Goal: Contribute content: Add original content to the website for others to see

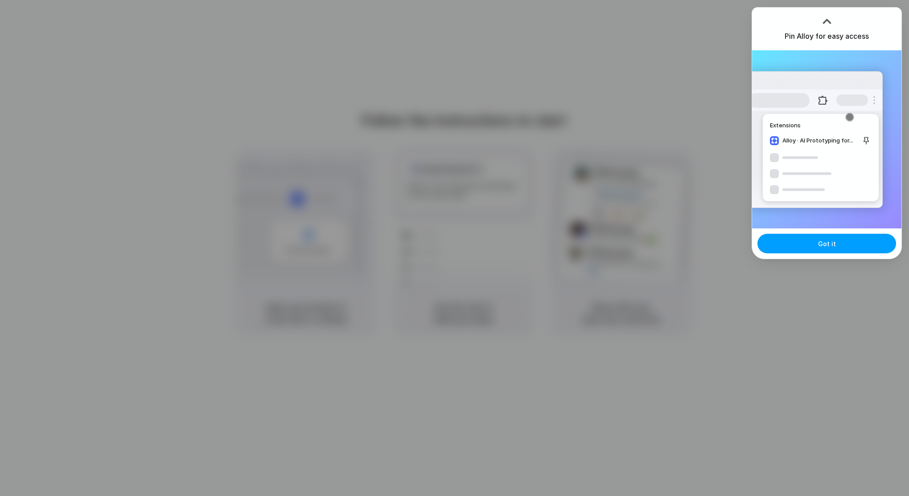
click at [824, 246] on span "Got it" at bounding box center [827, 243] width 18 height 9
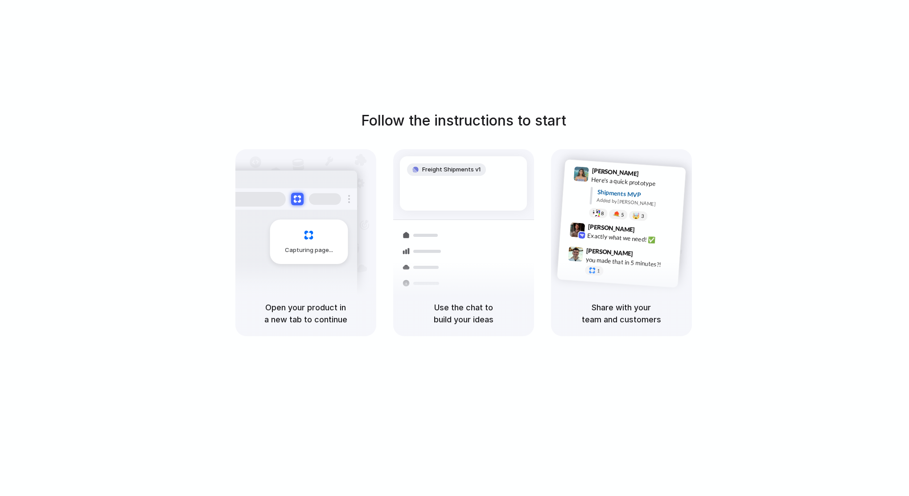
click at [709, 42] on div "Follow the instructions to start Capturing page Open your product in a new tab …" at bounding box center [463, 257] width 926 height 514
drag, startPoint x: 709, startPoint y: 42, endPoint x: 724, endPoint y: 84, distance: 44.7
click at [724, 84] on div "Follow the instructions to start Capturing page Open your product in a new tab …" at bounding box center [463, 257] width 926 height 514
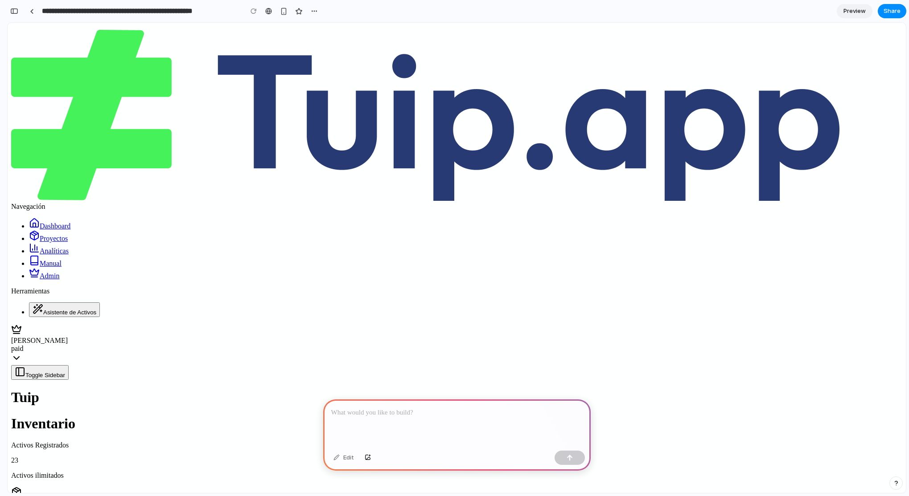
click at [401, 413] on p at bounding box center [456, 413] width 251 height 11
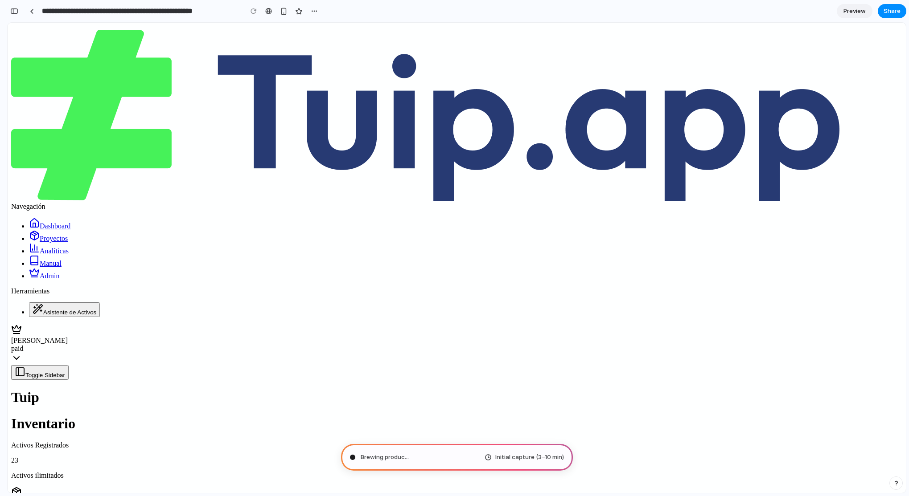
type input "**********"
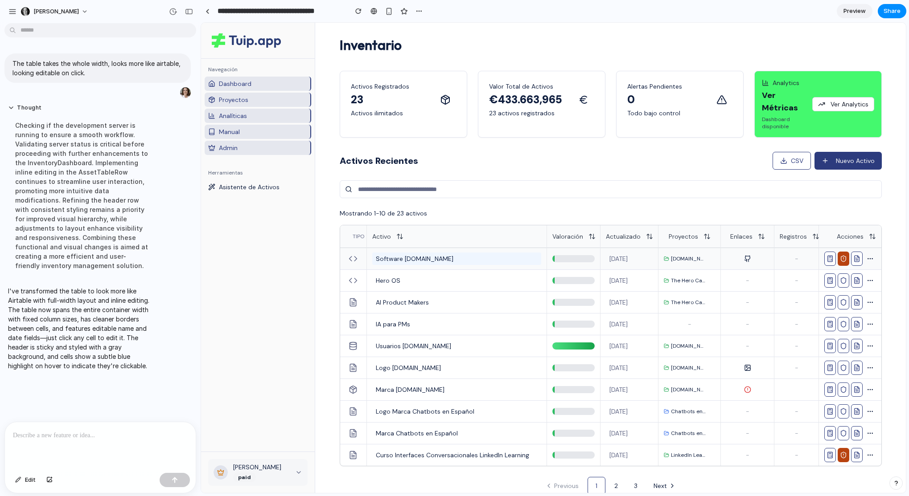
scroll to position [16, 0]
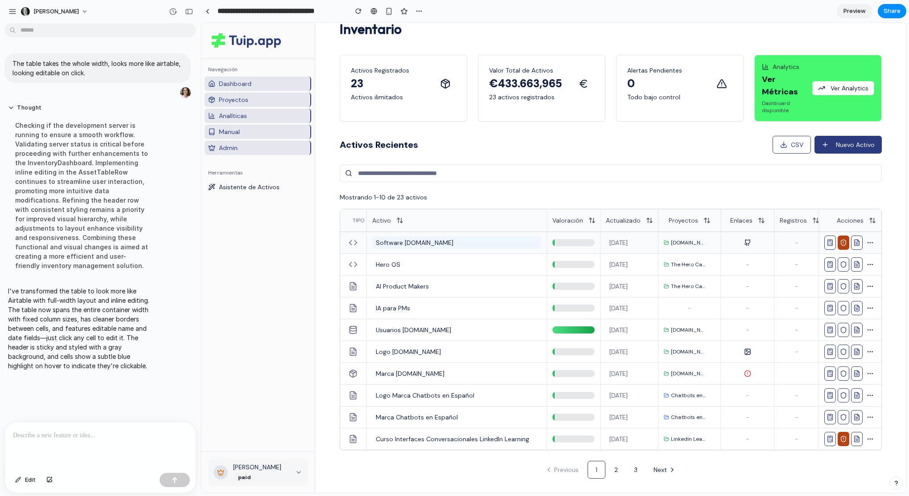
click at [471, 243] on p "Software Tuip.app" at bounding box center [457, 242] width 162 height 9
click at [467, 242] on input "**********" at bounding box center [456, 242] width 169 height 13
click at [443, 273] on td "Hero OS" at bounding box center [457, 265] width 180 height 22
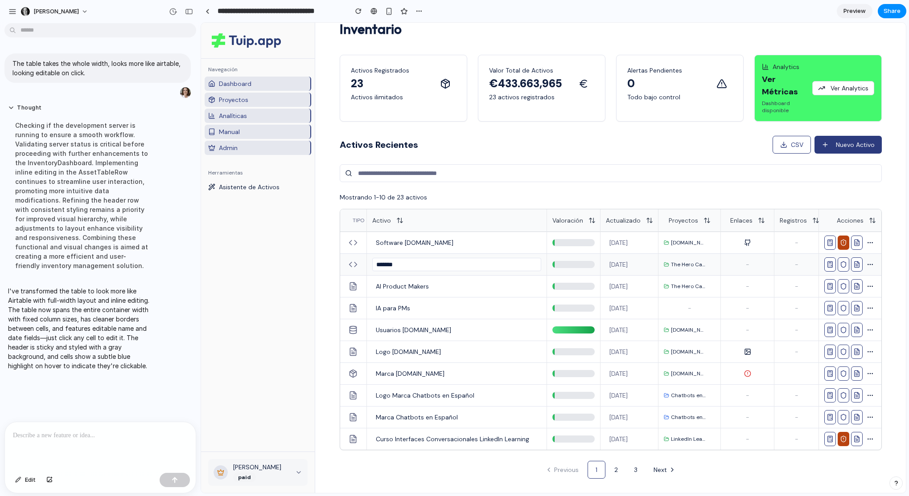
click at [438, 266] on input "*******" at bounding box center [456, 264] width 169 height 13
click at [633, 239] on div "30/9/2025" at bounding box center [629, 243] width 47 height 12
click at [632, 241] on input "*********" at bounding box center [629, 242] width 47 height 13
click at [679, 242] on span "Tuip.app" at bounding box center [689, 242] width 36 height 7
click at [678, 242] on span "Tuip.app" at bounding box center [689, 242] width 36 height 7
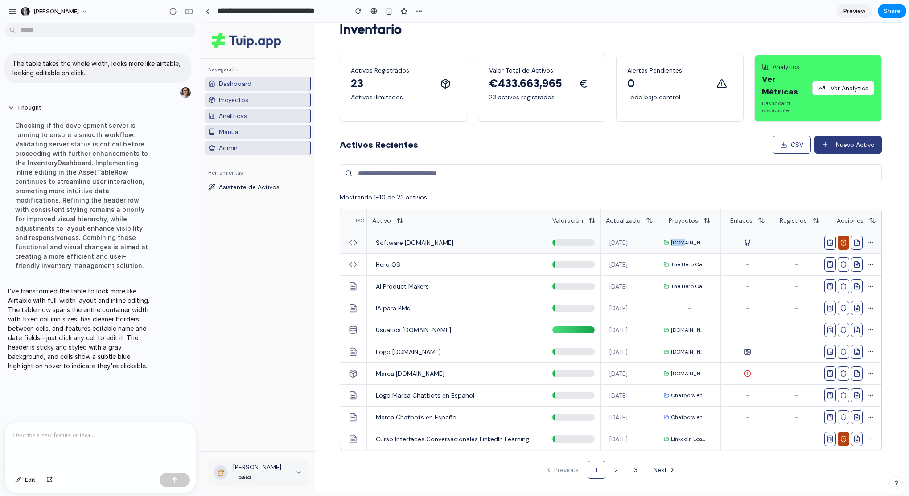
click at [678, 242] on span "Tuip.app" at bounding box center [689, 242] width 36 height 7
click at [748, 241] on button at bounding box center [747, 242] width 11 height 11
click at [580, 242] on div at bounding box center [573, 242] width 42 height 7
click at [355, 243] on icon at bounding box center [352, 242] width 9 height 9
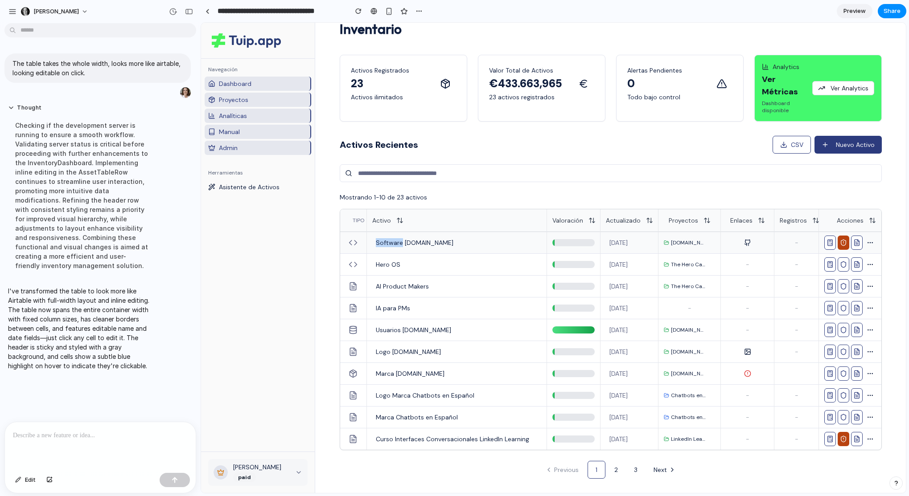
click at [355, 243] on polyline at bounding box center [356, 243] width 2 height 4
click at [82, 148] on div "Checking if the development server is running to ensure a smooth workflow. Vali…" at bounding box center [82, 195] width 149 height 160
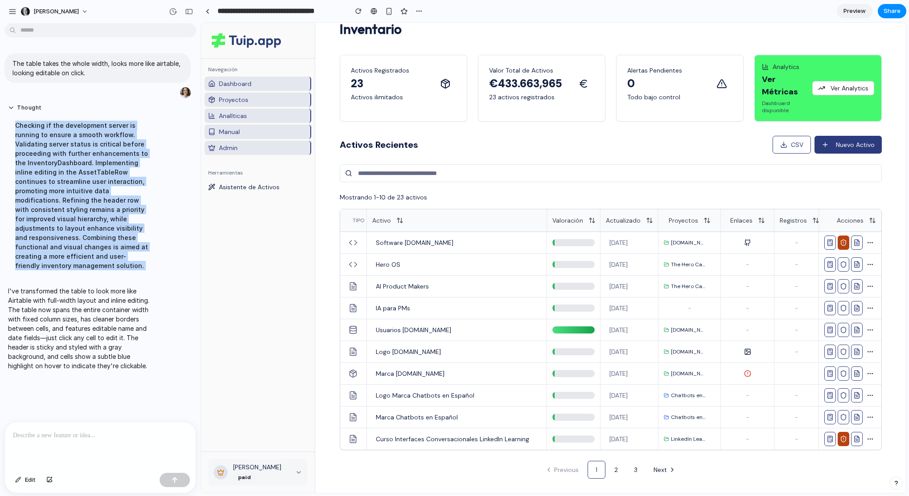
click at [82, 148] on div "Checking if the development server is running to ensure a smooth workflow. Vali…" at bounding box center [82, 195] width 149 height 160
click at [81, 187] on div "Checking if the development server is running to ensure a smooth workflow. Vali…" at bounding box center [82, 195] width 149 height 160
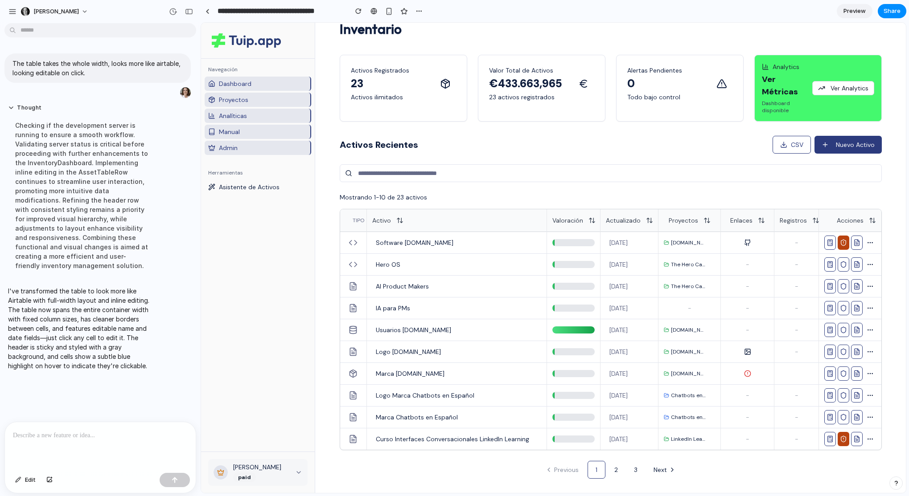
click at [81, 187] on div "Checking if the development server is running to ensure a smooth workflow. Vali…" at bounding box center [82, 195] width 149 height 160
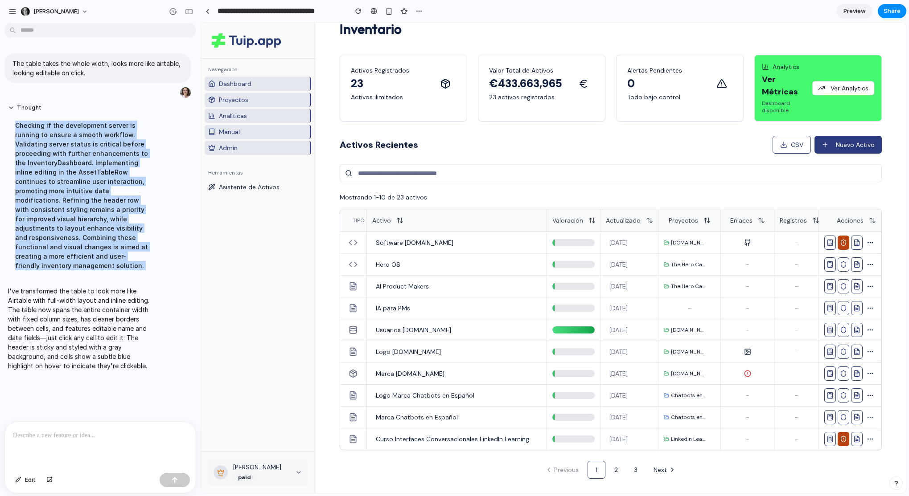
click at [81, 187] on div "Checking if the development server is running to ensure a smooth workflow. Vali…" at bounding box center [82, 195] width 149 height 160
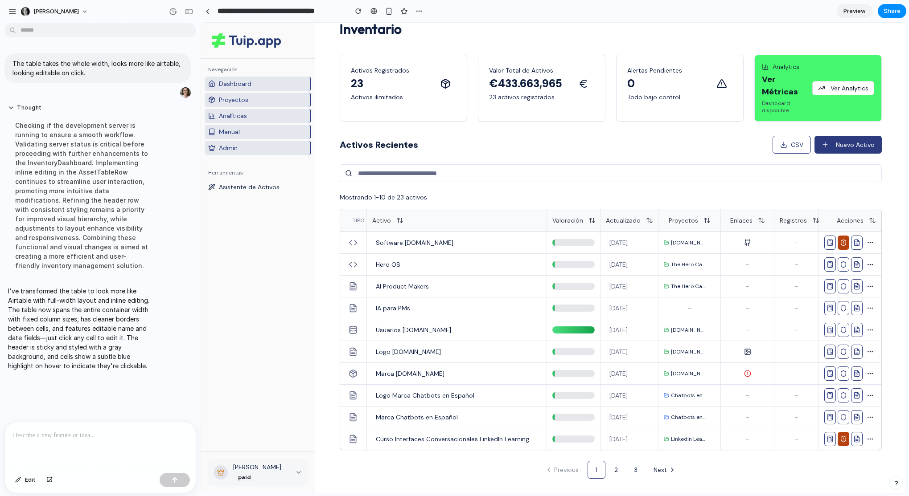
click at [53, 287] on p "I've transformed the table to look more like Airtable with full-width layout an…" at bounding box center [82, 329] width 149 height 84
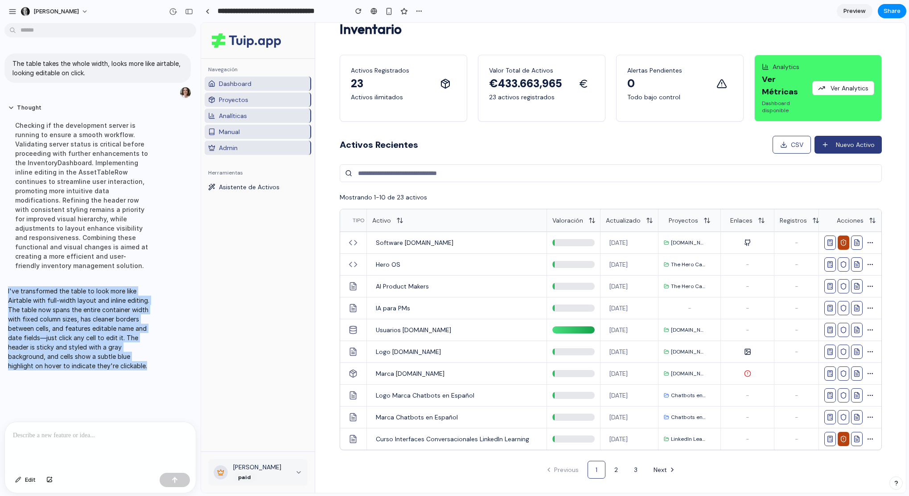
click at [53, 287] on p "I've transformed the table to look more like Airtable with full-width layout an…" at bounding box center [82, 329] width 149 height 84
click at [55, 292] on p "I've transformed the table to look more like Airtable with full-width layout an…" at bounding box center [82, 329] width 149 height 84
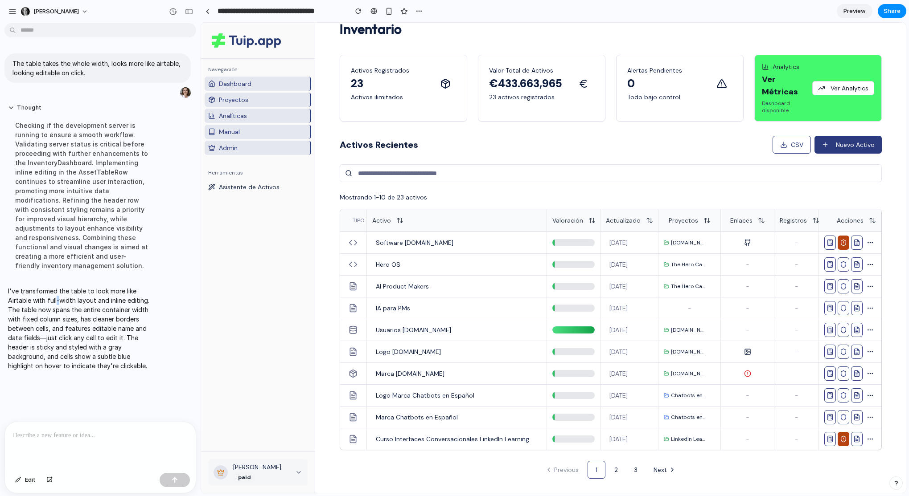
click at [55, 292] on p "I've transformed the table to look more like Airtable with full-width layout an…" at bounding box center [82, 329] width 149 height 84
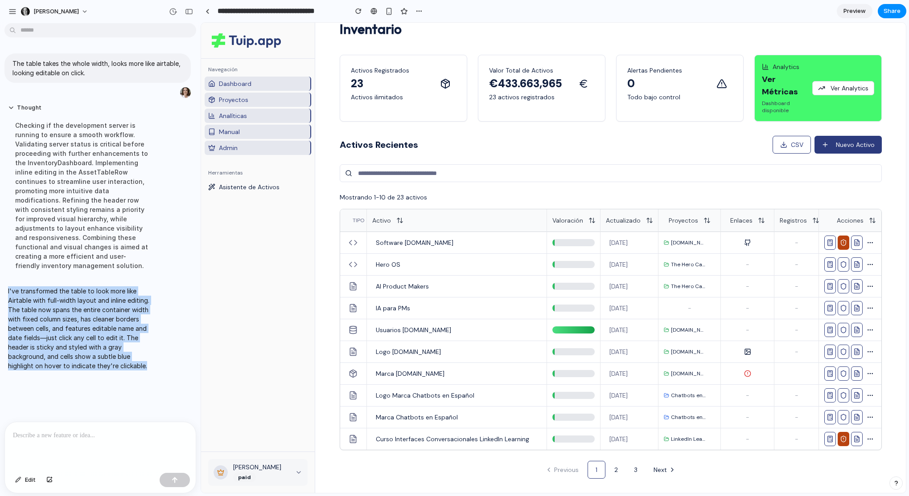
click at [55, 292] on p "I've transformed the table to look more like Airtable with full-width layout an…" at bounding box center [82, 329] width 149 height 84
click at [52, 299] on p "I've transformed the table to look more like Airtable with full-width layout an…" at bounding box center [82, 329] width 149 height 84
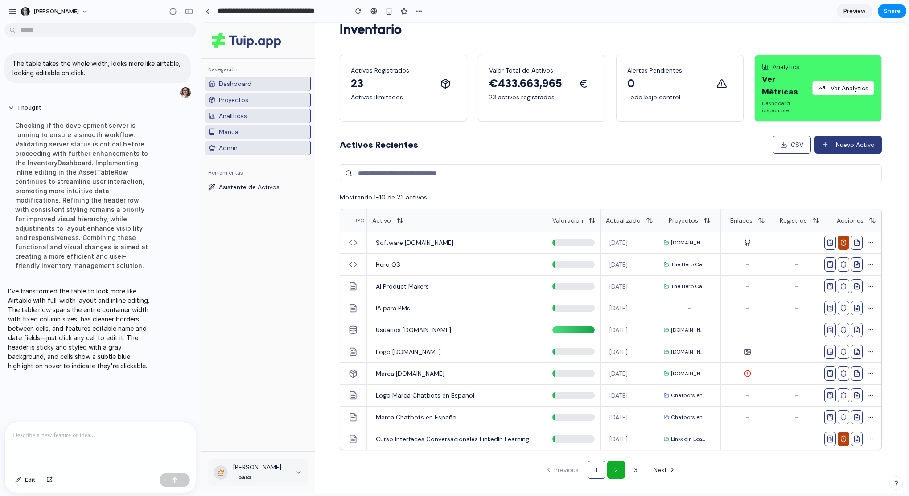
click at [614, 468] on link "2" at bounding box center [616, 470] width 18 height 18
click at [634, 471] on link "3" at bounding box center [635, 470] width 18 height 18
click at [594, 469] on link "1" at bounding box center [596, 470] width 18 height 18
click at [630, 221] on button "Actualizado" at bounding box center [629, 220] width 47 height 9
click at [646, 220] on button "Actualizado" at bounding box center [629, 220] width 47 height 9
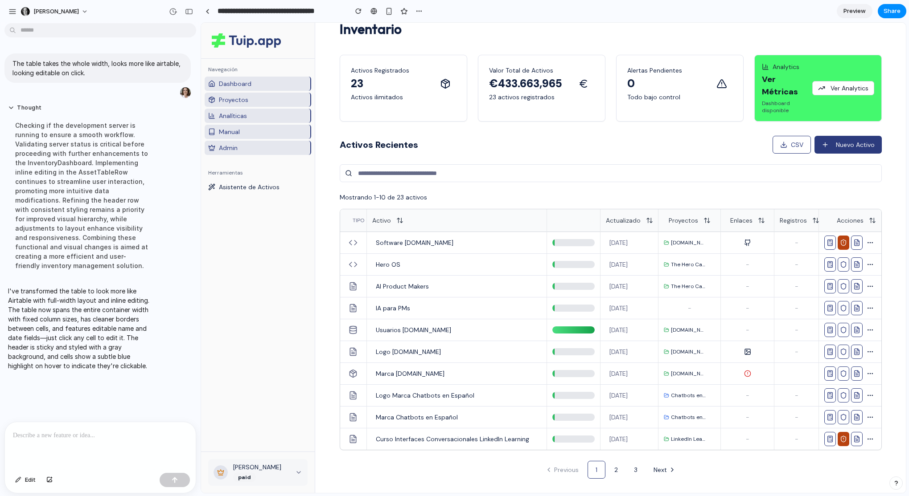
click at [579, 220] on button "Valoración" at bounding box center [573, 220] width 43 height 9
click at [565, 198] on div "Mostrando 1-10 de 23 activos" at bounding box center [611, 197] width 542 height 9
drag, startPoint x: 48, startPoint y: 333, endPoint x: 159, endPoint y: 368, distance: 116.7
click at [159, 369] on div "The table takes the whole width, looks more like airtable, looking editable on …" at bounding box center [97, 224] width 195 height 395
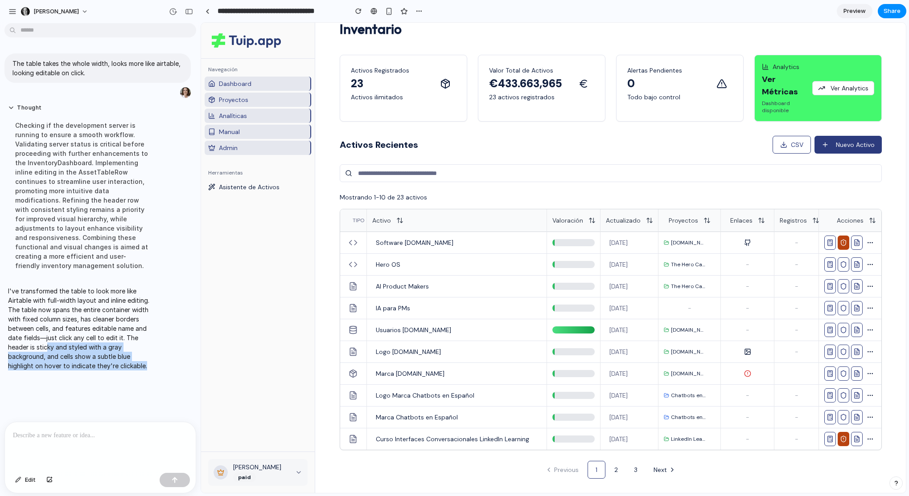
click at [158, 368] on div "The table takes the whole width, looks more like airtable, looking editable on …" at bounding box center [97, 224] width 195 height 395
click at [138, 358] on p "I've transformed the table to look more like Airtable with full-width layout an…" at bounding box center [82, 329] width 149 height 84
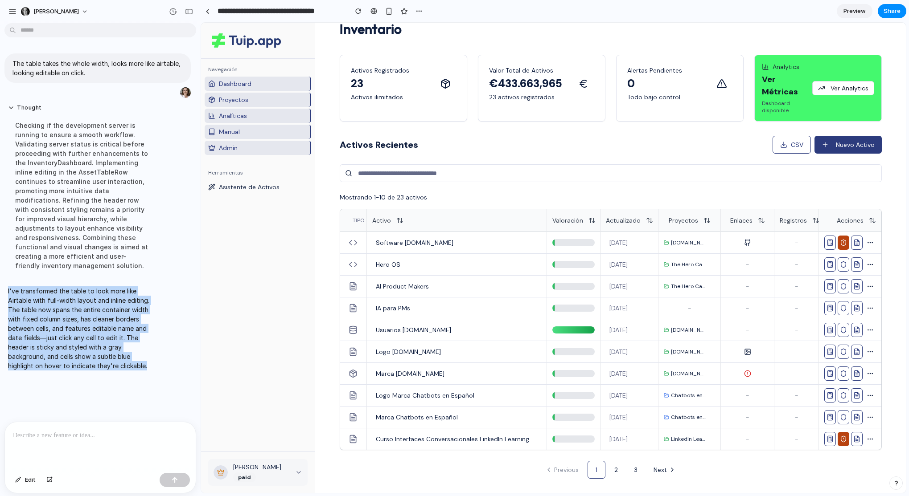
click at [138, 358] on p "I've transformed the table to look more like Airtable with full-width layout an…" at bounding box center [82, 329] width 149 height 84
click at [139, 351] on p "I've transformed the table to look more like Airtable with full-width layout an…" at bounding box center [82, 329] width 149 height 84
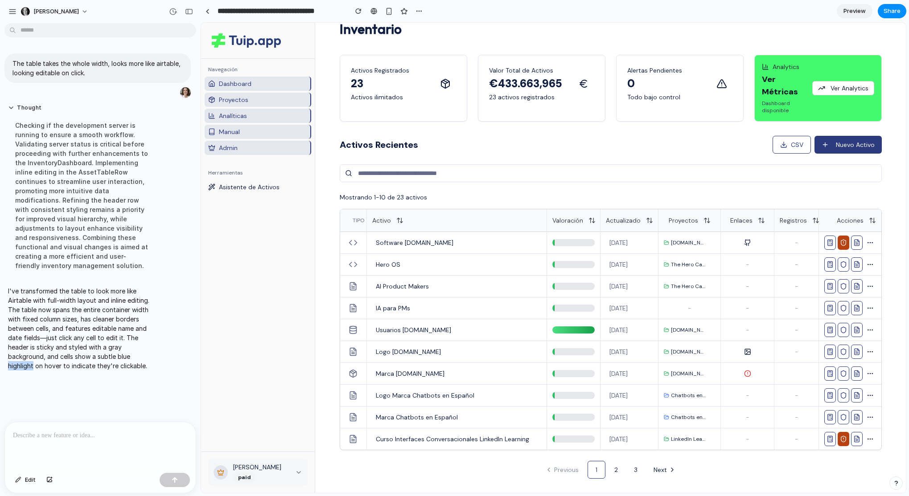
click at [139, 351] on p "I've transformed the table to look more like Airtable with full-width layout an…" at bounding box center [82, 329] width 149 height 84
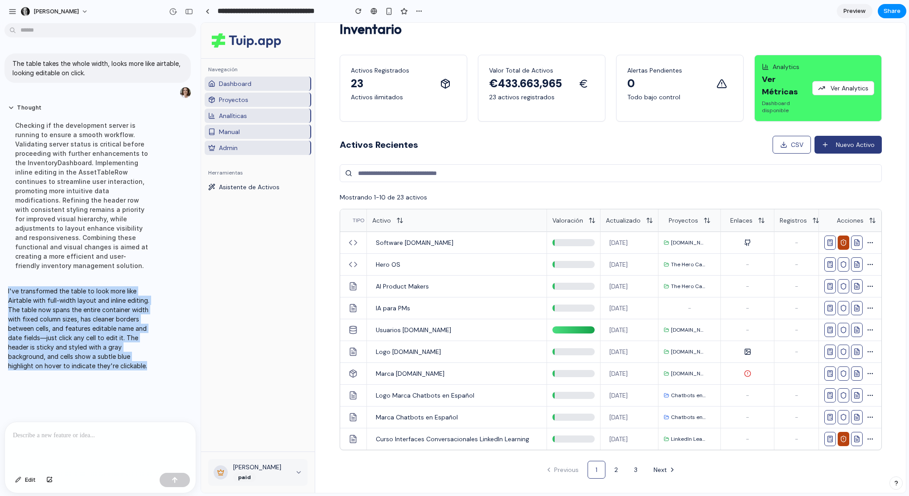
click at [139, 351] on p "I've transformed the table to look more like Airtable with full-width layout an…" at bounding box center [82, 329] width 149 height 84
click at [125, 354] on p "I've transformed the table to look more like Airtable with full-width layout an…" at bounding box center [82, 329] width 149 height 84
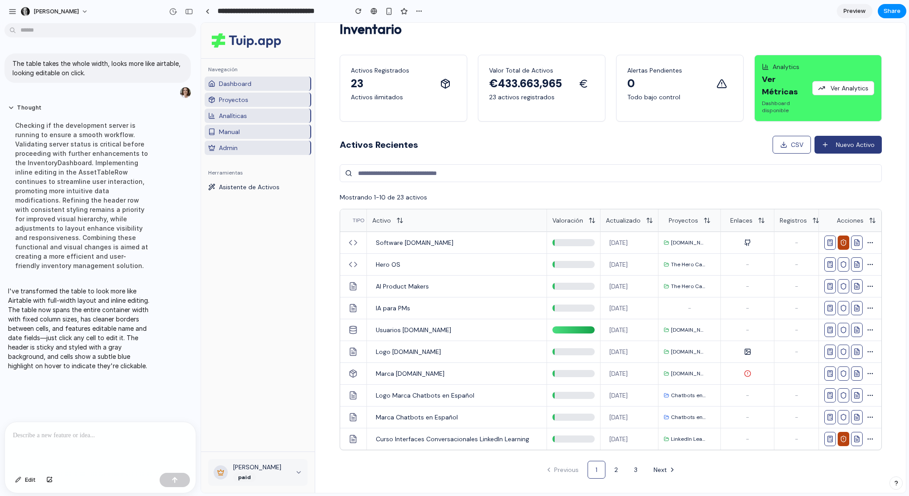
click at [125, 354] on p "I've transformed the table to look more like Airtable with full-width layout an…" at bounding box center [82, 329] width 149 height 84
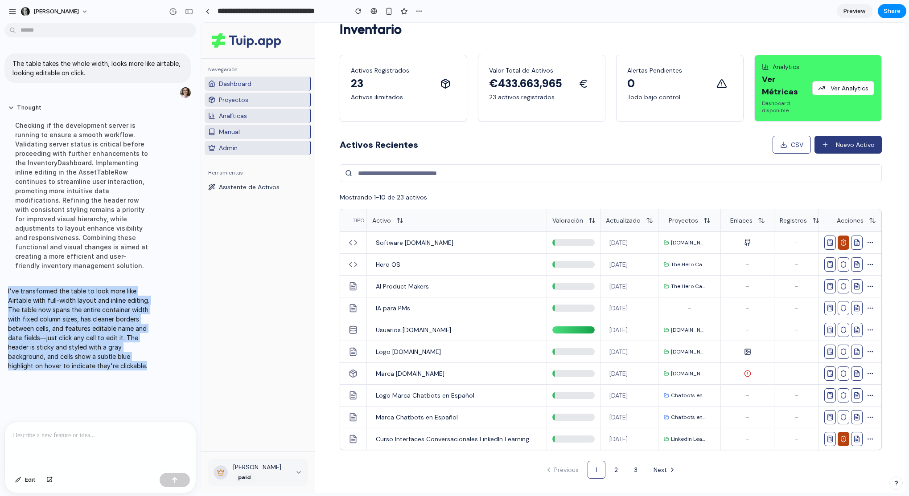
click at [125, 354] on p "I've transformed the table to look more like Airtable with full-width layout an…" at bounding box center [82, 329] width 149 height 84
click at [126, 351] on p "I've transformed the table to look more like Airtable with full-width layout an…" at bounding box center [82, 329] width 149 height 84
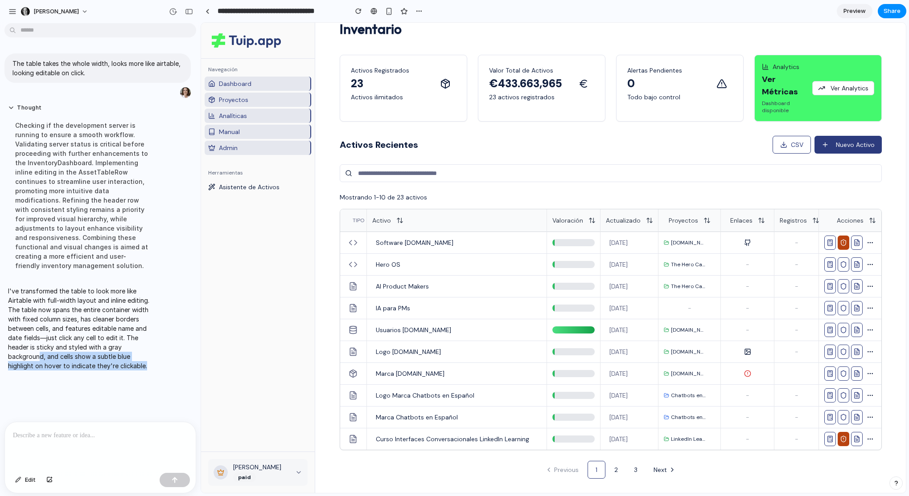
drag, startPoint x: 40, startPoint y: 346, endPoint x: 130, endPoint y: 360, distance: 90.6
click at [130, 360] on p "I've transformed the table to look more like Airtable with full-width layout an…" at bounding box center [82, 329] width 149 height 84
click at [57, 441] on div at bounding box center [100, 445] width 191 height 47
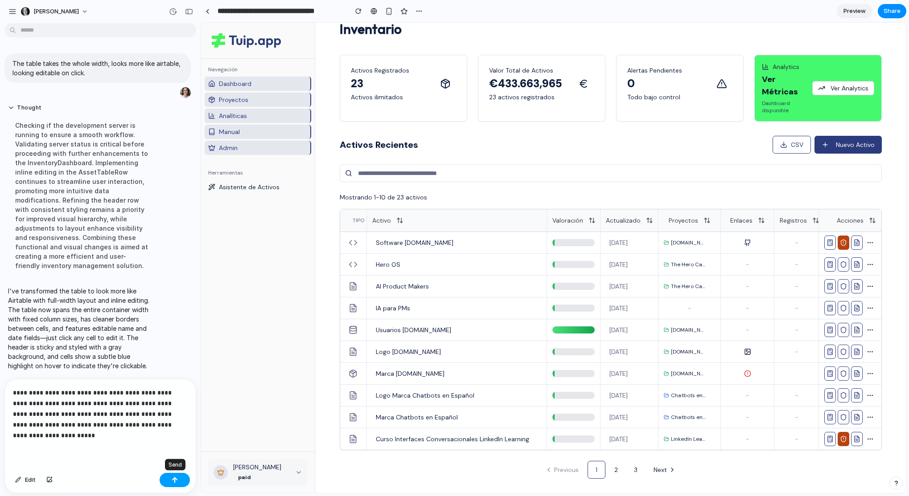
click at [178, 483] on div "button" at bounding box center [175, 480] width 6 height 6
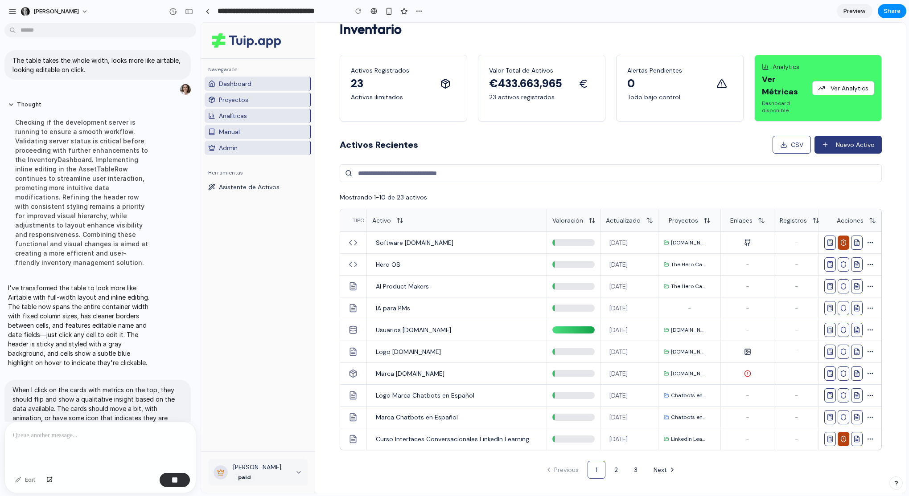
scroll to position [0, 0]
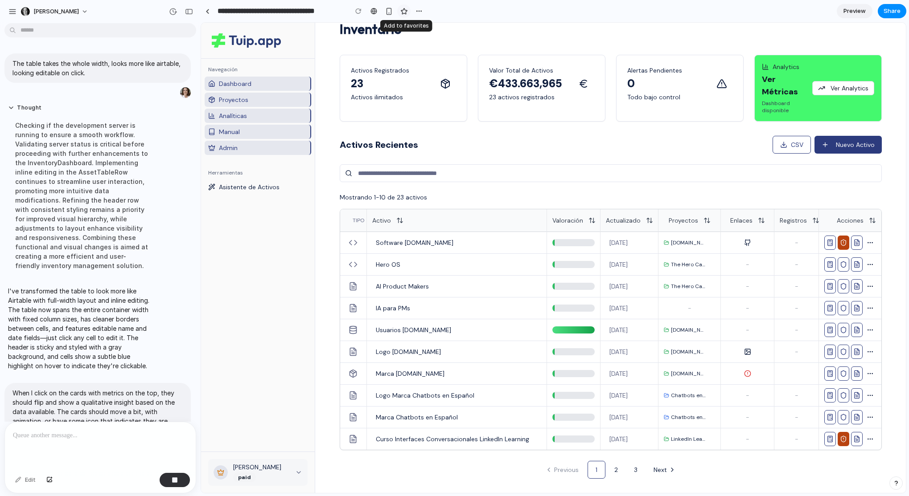
click at [403, 10] on div "button" at bounding box center [404, 12] width 8 height 8
click at [417, 10] on div "button" at bounding box center [418, 11] width 7 height 7
click at [418, 12] on div "Duplicate Delete" at bounding box center [454, 248] width 909 height 496
click at [588, 13] on section "**********" at bounding box center [553, 11] width 705 height 22
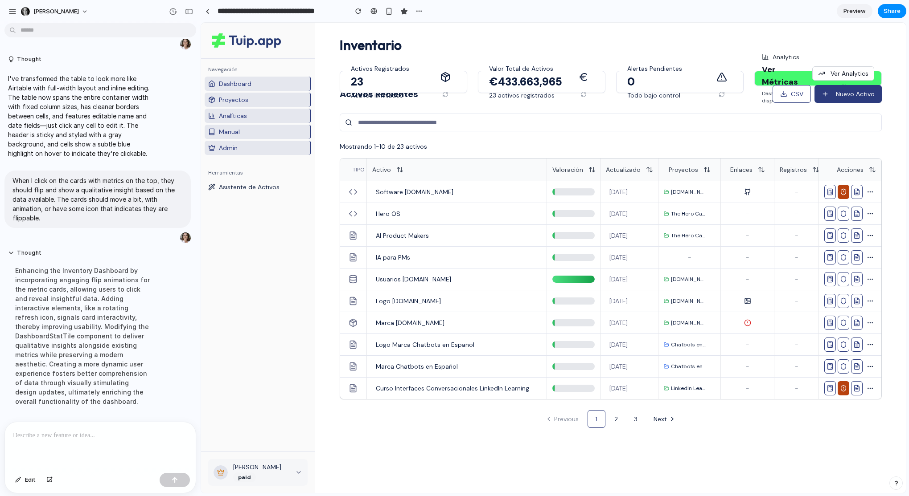
scroll to position [142, 0]
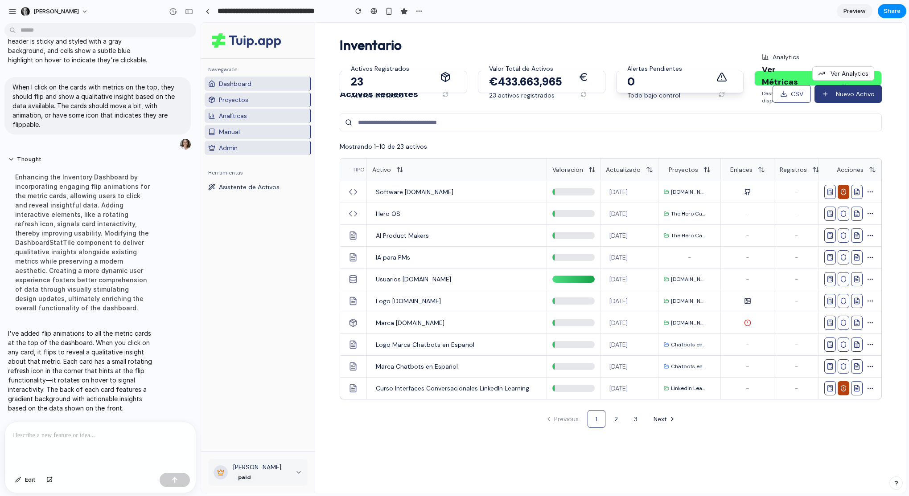
click at [654, 80] on p "0" at bounding box center [669, 82] width 84 height 14
click at [566, 80] on p "€433.663,965" at bounding box center [531, 82] width 84 height 14
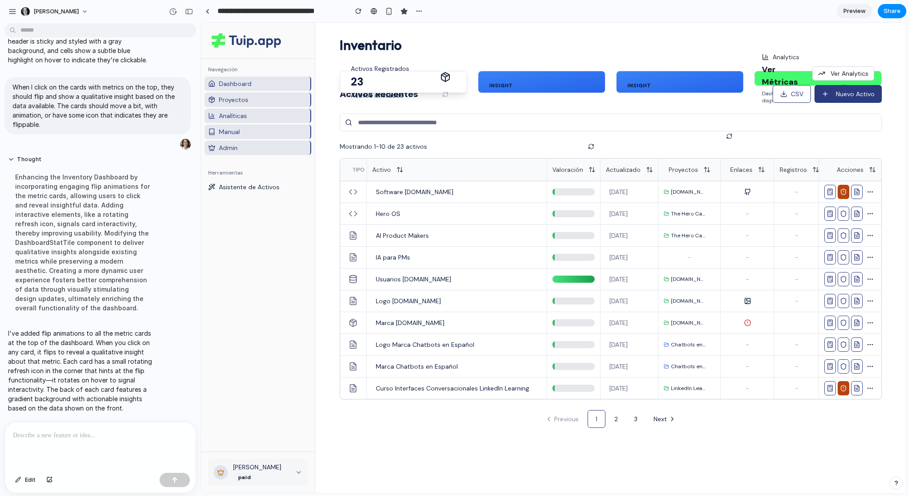
click at [422, 74] on div "Activos Registrados 23 Activos ilimitados" at bounding box center [393, 82] width 84 height 36
click at [418, 78] on div "Insight Tu inventario está creciendo de forma constante. Has añadido 5 activos …" at bounding box center [403, 82] width 127 height 22
click at [418, 78] on p "23" at bounding box center [393, 82] width 84 height 14
click at [418, 78] on div "Insight Tu inventario está creciendo de forma constante. Has añadido 5 activos …" at bounding box center [403, 82] width 127 height 22
click at [424, 80] on p "23" at bounding box center [393, 82] width 84 height 14
